Goal: Task Accomplishment & Management: Use online tool/utility

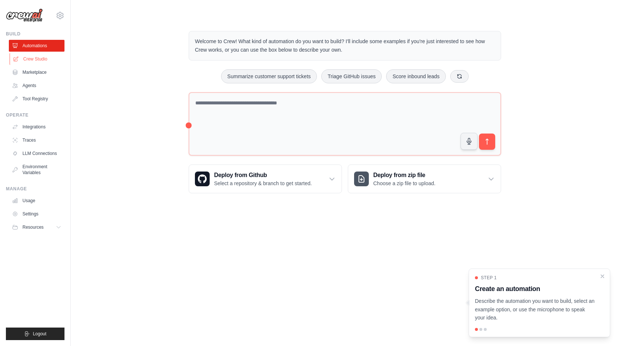
click at [38, 59] on link "Crew Studio" at bounding box center [38, 59] width 56 height 12
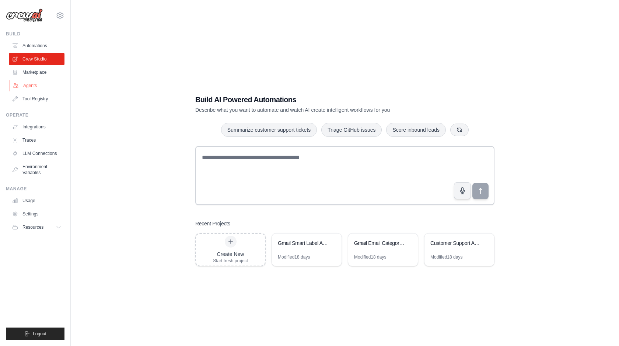
click at [31, 86] on link "Agents" at bounding box center [38, 86] width 56 height 12
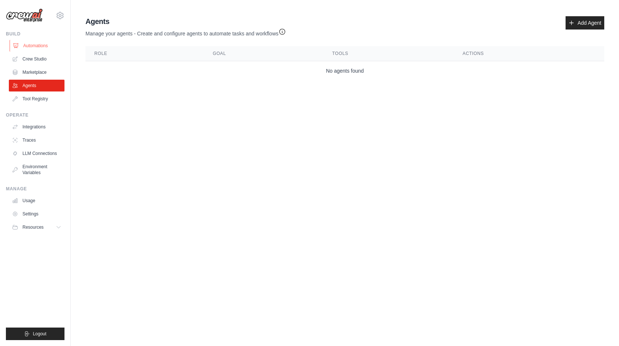
click at [37, 42] on link "Automations" at bounding box center [38, 46] width 56 height 12
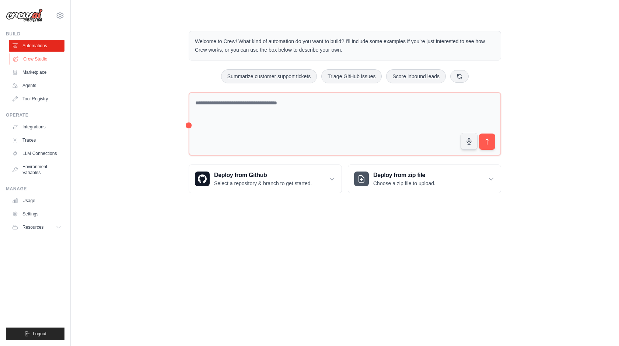
click at [35, 59] on link "Crew Studio" at bounding box center [38, 59] width 56 height 12
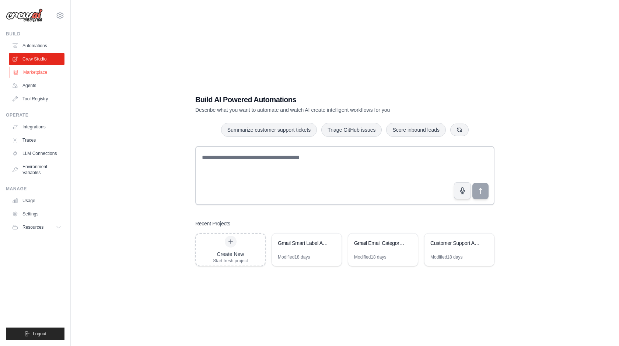
click at [35, 70] on link "Marketplace" at bounding box center [38, 72] width 56 height 12
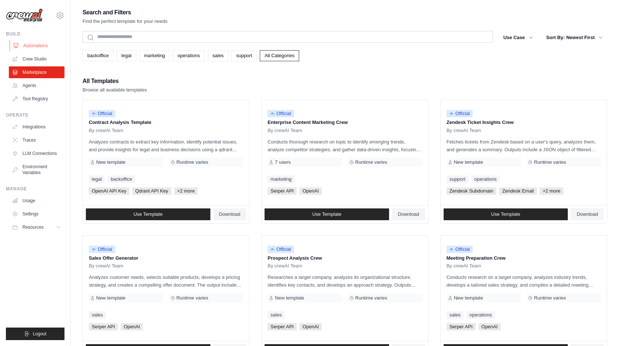
click at [37, 44] on link "Automations" at bounding box center [38, 46] width 56 height 12
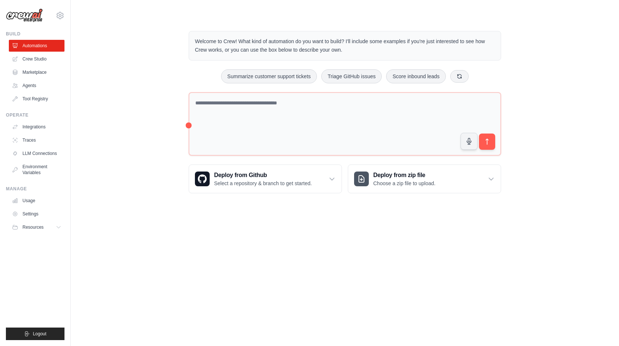
click at [24, 17] on img at bounding box center [24, 15] width 37 height 14
click at [33, 17] on img at bounding box center [24, 15] width 37 height 14
click at [32, 199] on link "Usage" at bounding box center [38, 201] width 56 height 12
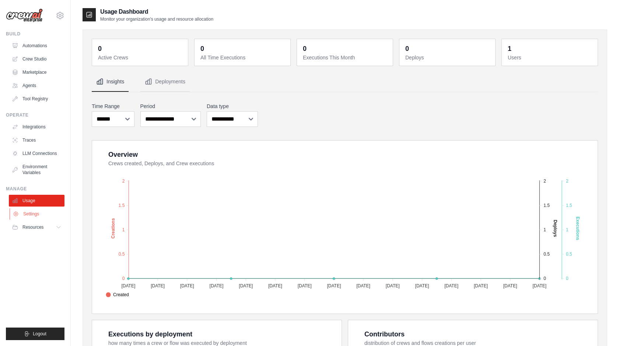
click at [29, 214] on link "Settings" at bounding box center [38, 214] width 56 height 12
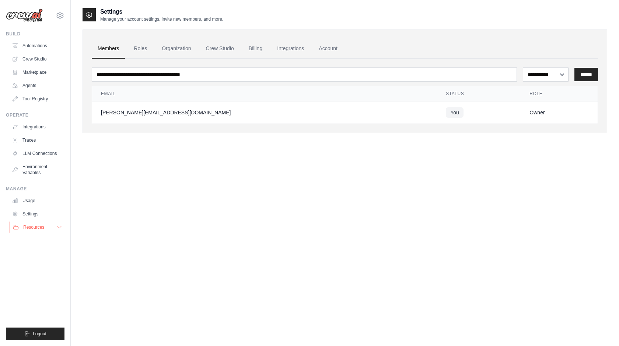
click at [34, 226] on span "Resources" at bounding box center [33, 227] width 21 height 6
click at [60, 13] on icon at bounding box center [60, 15] width 9 height 9
click at [44, 51] on link "Settings" at bounding box center [60, 49] width 65 height 13
click at [267, 50] on link "Billing" at bounding box center [255, 49] width 25 height 20
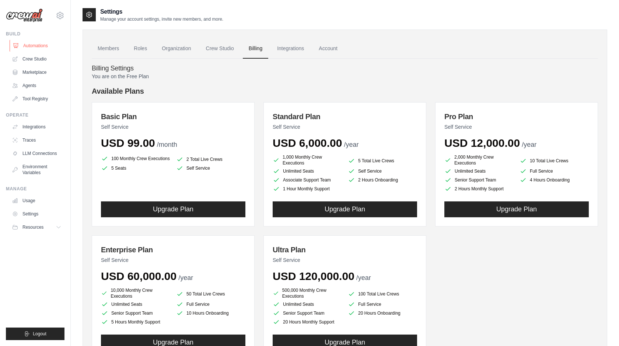
click at [32, 46] on link "Automations" at bounding box center [38, 46] width 56 height 12
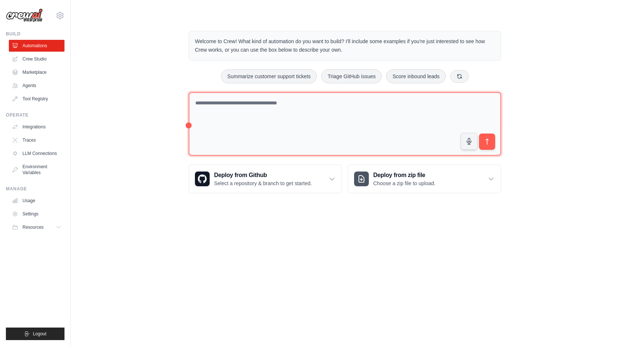
click at [278, 114] on textarea at bounding box center [345, 124] width 313 height 64
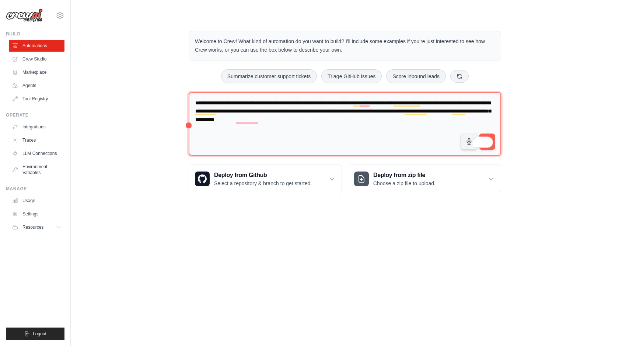
type textarea "**********"
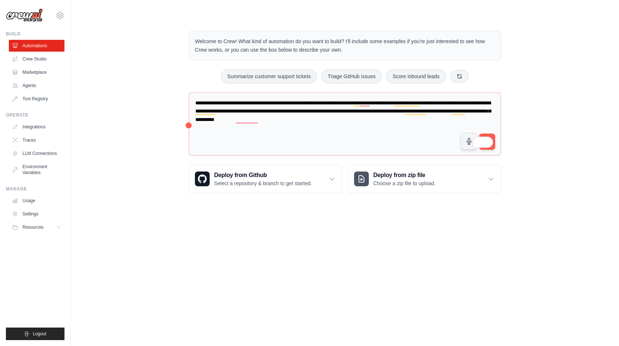
click at [337, 247] on body "heikki.pelkkikangas@webtocare.fi Settings Build Automations Crew Studio Resourc…" at bounding box center [309, 173] width 619 height 346
click at [494, 148] on button "submit" at bounding box center [487, 141] width 17 height 17
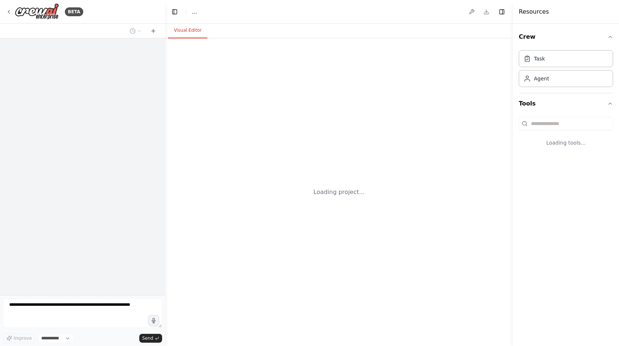
select select "****"
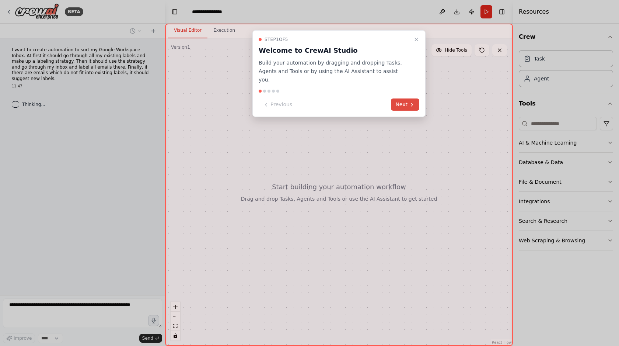
click at [407, 98] on button "Next" at bounding box center [405, 104] width 28 height 12
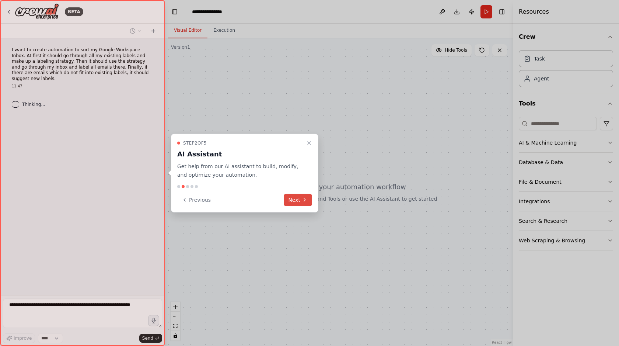
click at [302, 199] on icon at bounding box center [305, 200] width 6 height 6
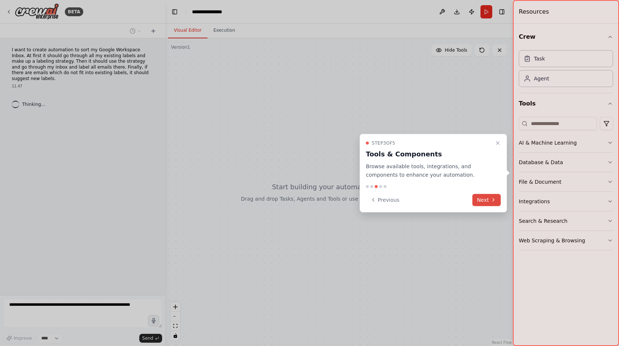
click at [487, 199] on button "Next" at bounding box center [487, 200] width 28 height 12
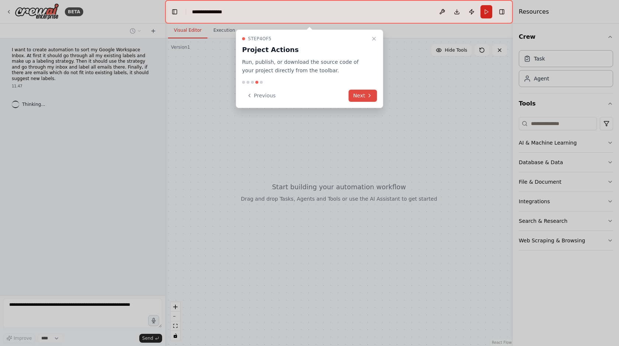
click at [364, 93] on button "Next" at bounding box center [363, 96] width 28 height 12
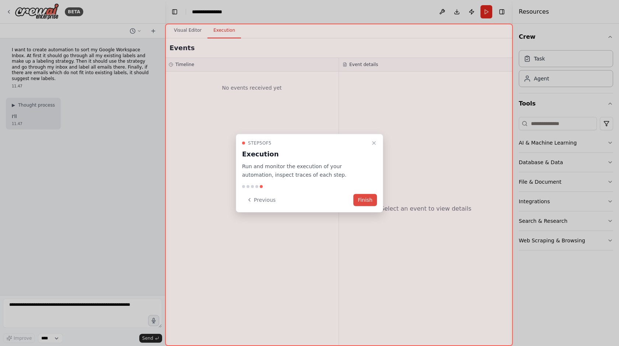
click at [369, 200] on button "Finish" at bounding box center [365, 200] width 24 height 12
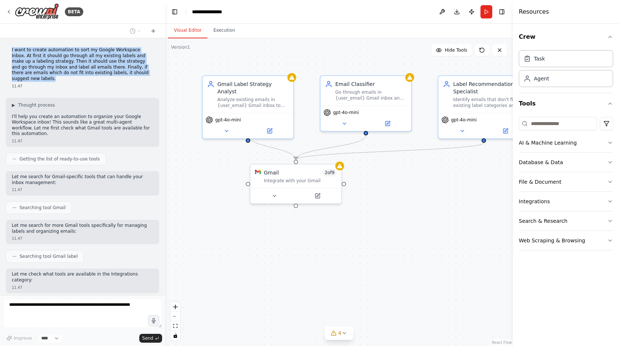
drag, startPoint x: 138, startPoint y: 73, endPoint x: 4, endPoint y: 50, distance: 135.3
click at [4, 50] on div "I want to create automation to sort my Google Workspace Inbox. At first it shou…" at bounding box center [82, 166] width 165 height 257
copy p "I want to create automation to sort my Google Workspace Inbox. At first it shou…"
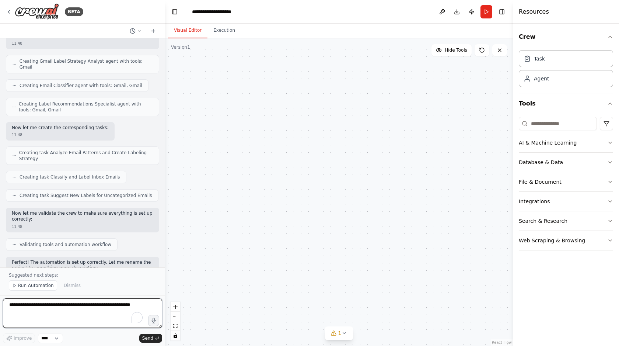
scroll to position [807, 0]
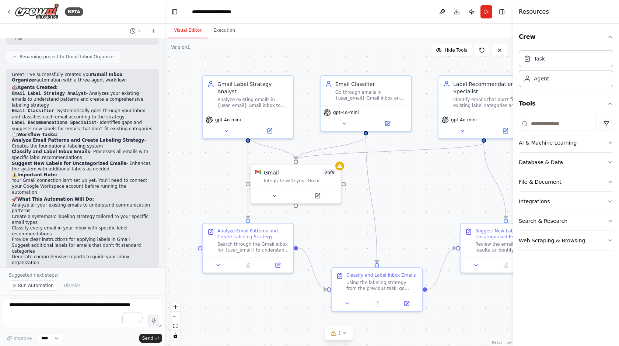
click at [381, 7] on header "**********" at bounding box center [339, 12] width 348 height 24
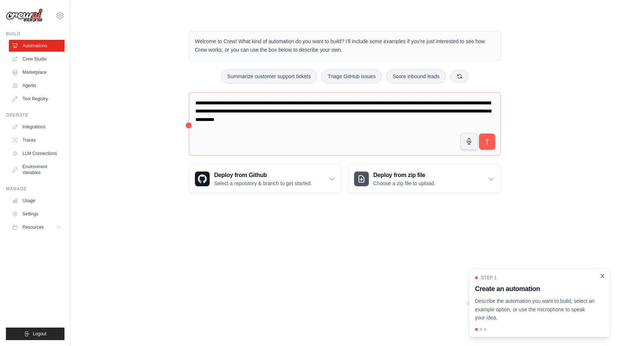
click at [604, 275] on icon "Close walkthrough" at bounding box center [602, 275] width 7 height 7
